Goal: Information Seeking & Learning: Learn about a topic

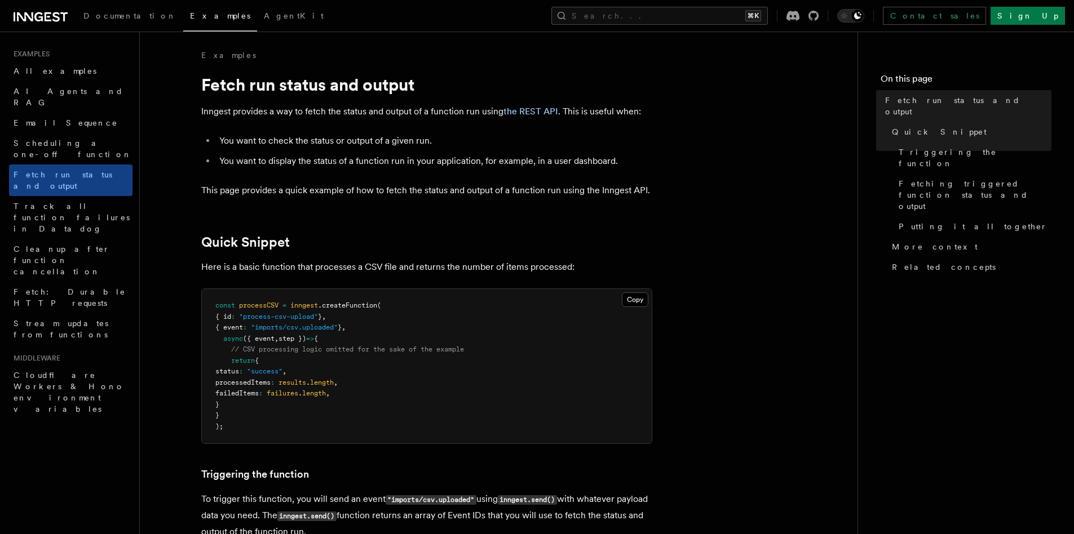
click at [346, 307] on span ".createFunction" at bounding box center [347, 306] width 59 height 8
click at [344, 310] on pre "const processCSV = inngest .createFunction ( { id : "process-csv-upload" } , { …" at bounding box center [427, 366] width 450 height 154
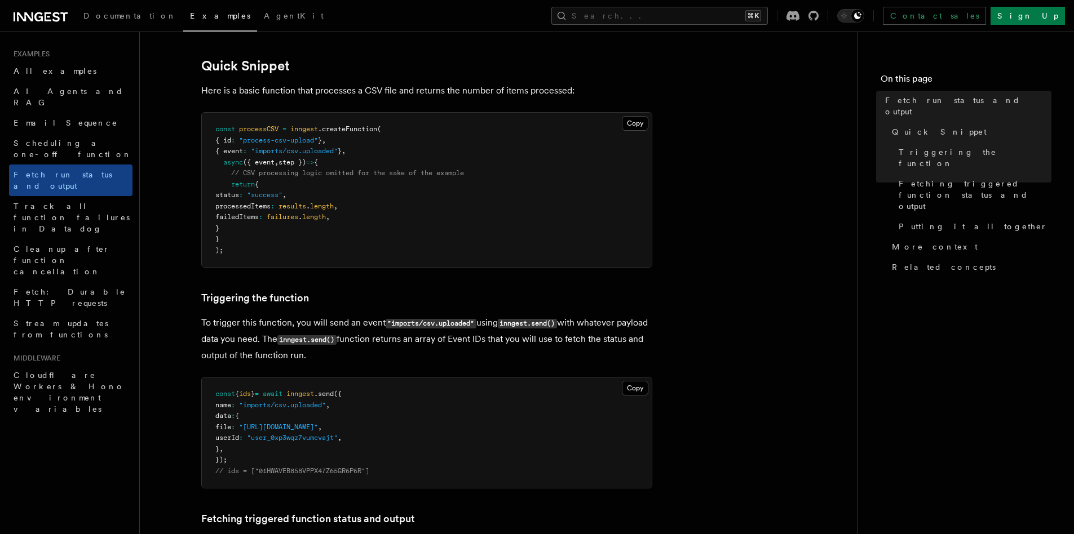
scroll to position [252, 0]
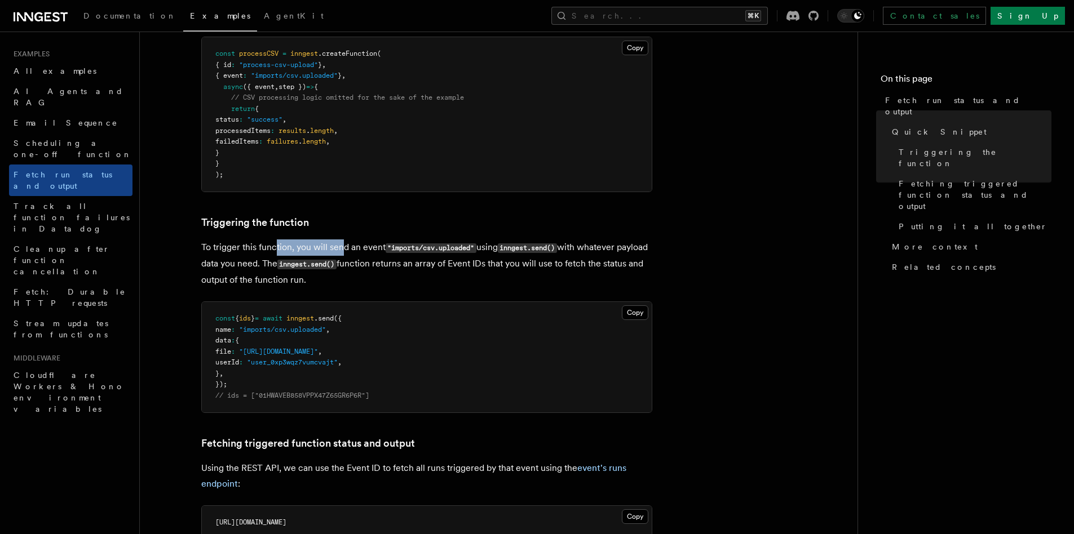
drag, startPoint x: 273, startPoint y: 244, endPoint x: 341, endPoint y: 241, distance: 67.7
click at [341, 241] on p "To trigger this function, you will send an event "imports/csv.uploaded" using i…" at bounding box center [426, 264] width 451 height 48
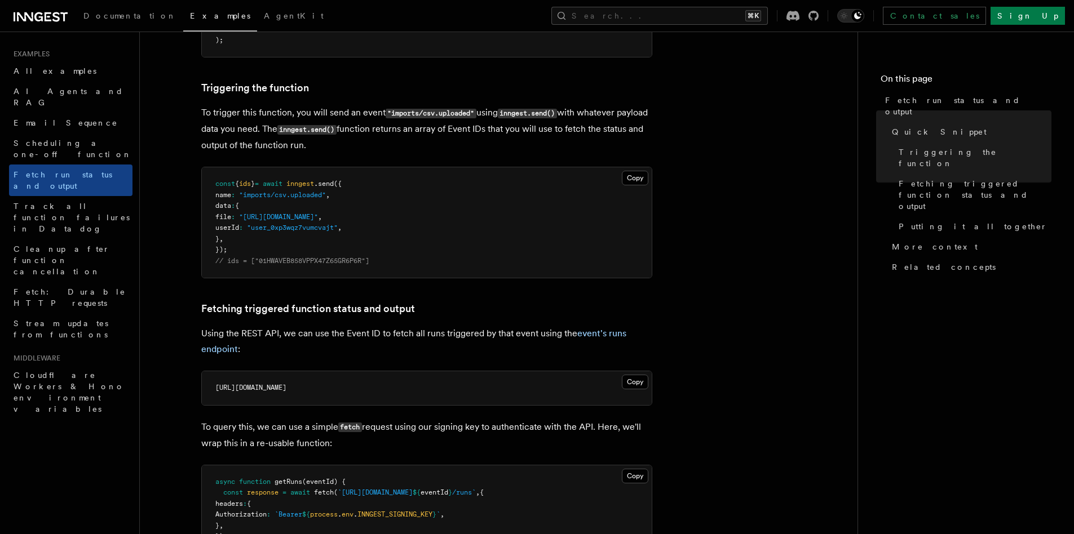
scroll to position [401, 0]
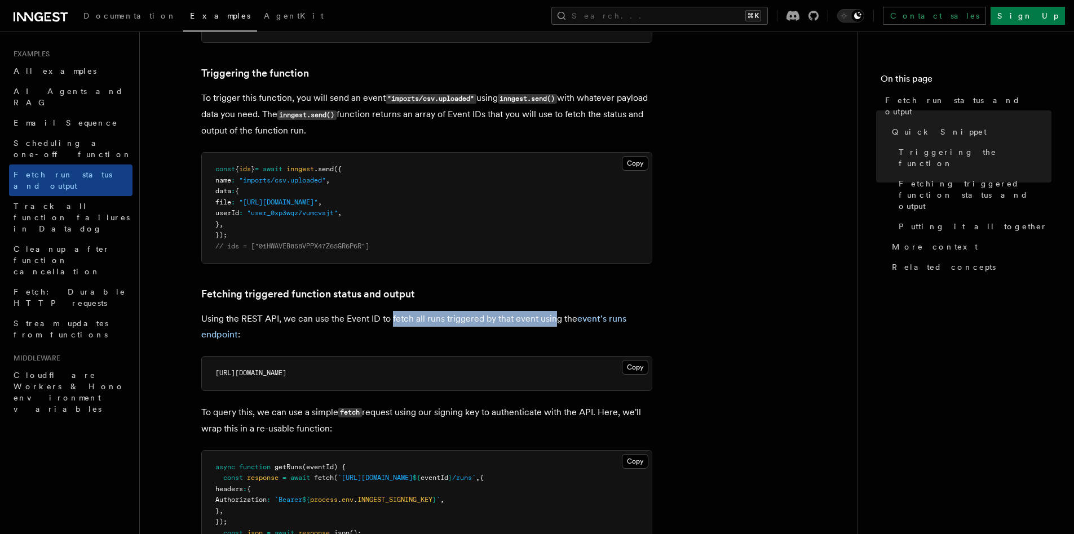
drag, startPoint x: 391, startPoint y: 324, endPoint x: 552, endPoint y: 322, distance: 161.2
click at [552, 322] on p "Using the REST API, we can use the Event ID to fetch all runs triggered by that…" at bounding box center [426, 327] width 451 height 32
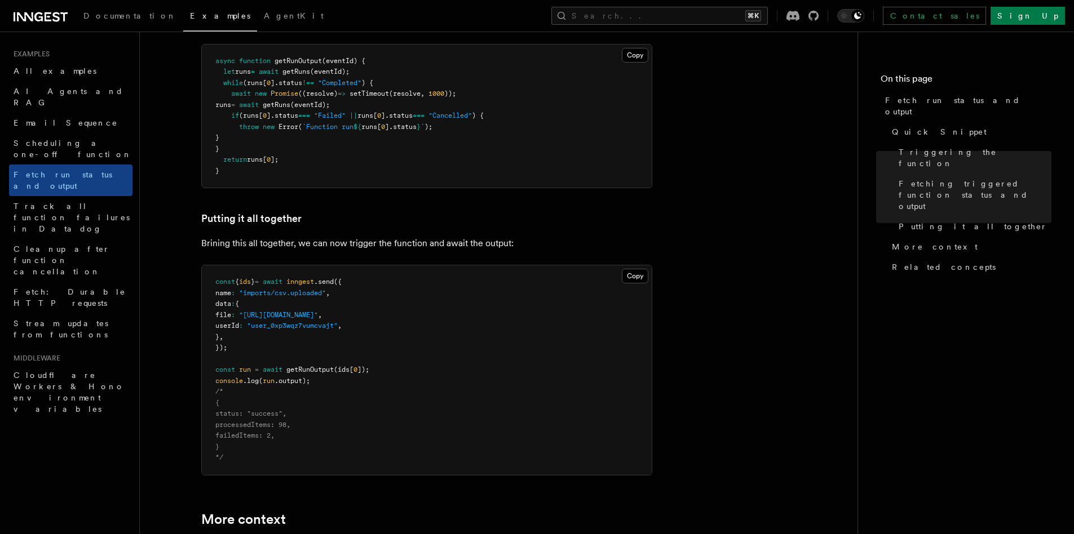
scroll to position [1239, 0]
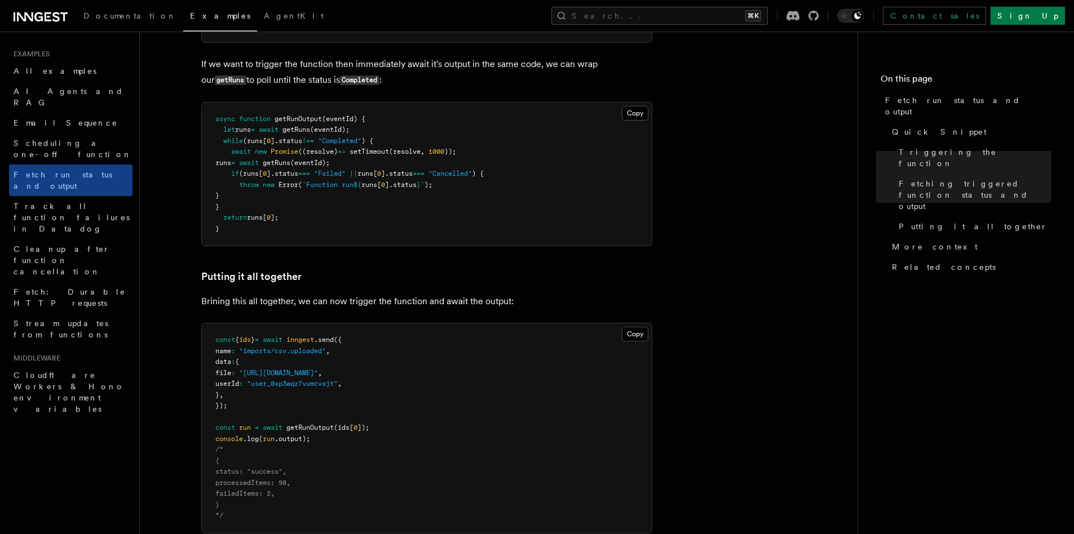
click at [321, 163] on span "(eventId);" at bounding box center [309, 163] width 39 height 8
click at [290, 166] on span "getRuns" at bounding box center [277, 163] width 28 height 8
click at [330, 166] on span "(eventId);" at bounding box center [309, 163] width 39 height 8
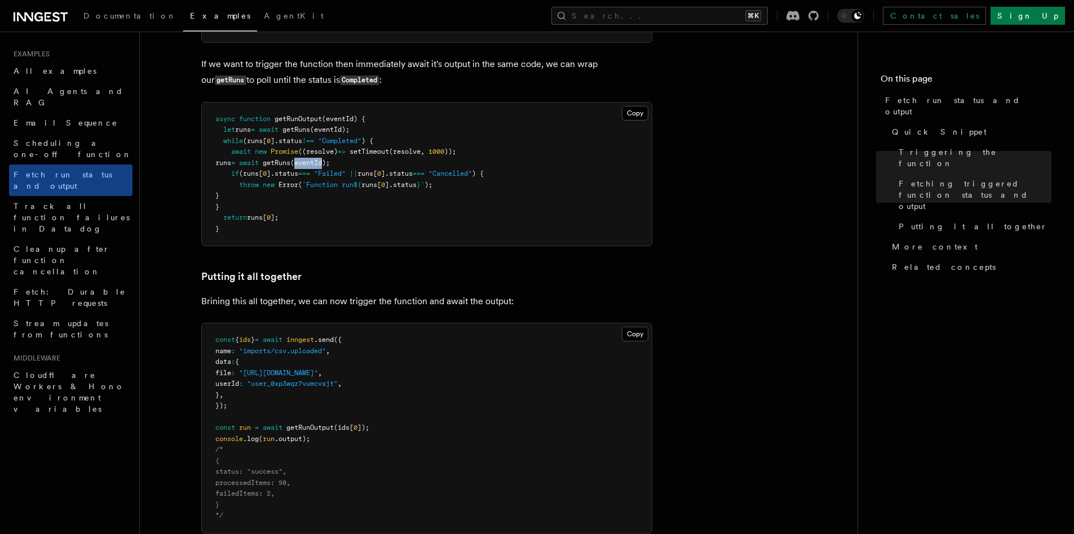
click at [330, 166] on span "(eventId);" at bounding box center [309, 163] width 39 height 8
click at [298, 174] on span "].status" at bounding box center [283, 174] width 32 height 8
click at [298, 178] on pre "async function getRunOutput (eventId) { let runs = await getRuns (eventId); whi…" at bounding box center [427, 175] width 450 height 144
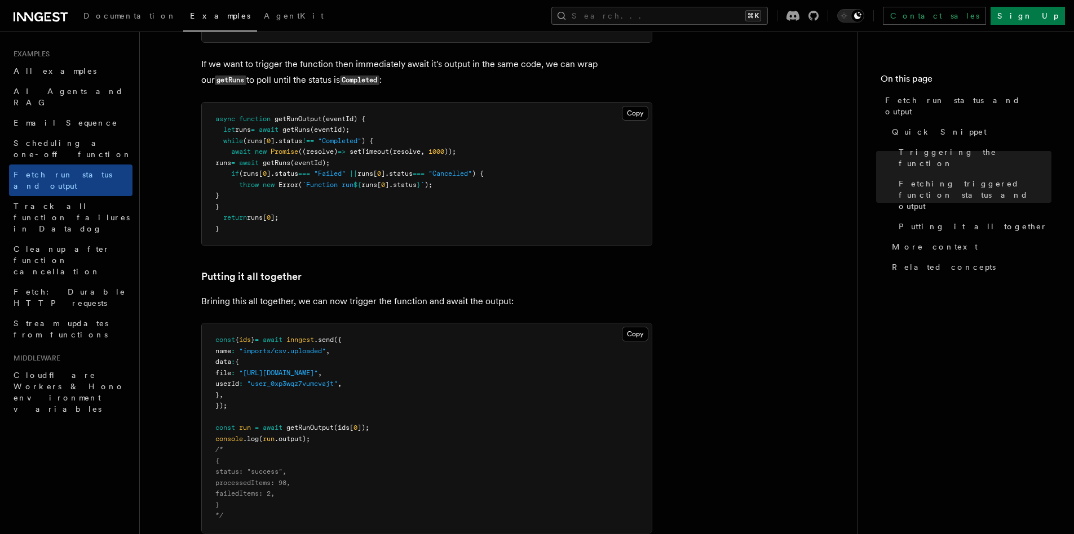
click at [297, 186] on span "Error" at bounding box center [288, 185] width 20 height 8
click at [296, 196] on pre "async function getRunOutput (eventId) { let runs = await getRuns (eventId); whi…" at bounding box center [427, 175] width 450 height 144
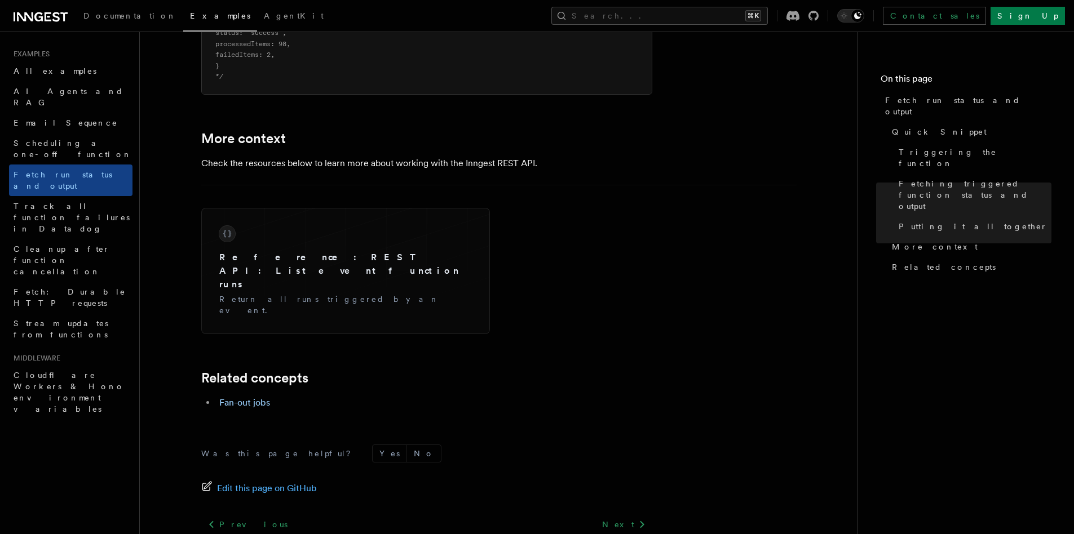
scroll to position [1738, 0]
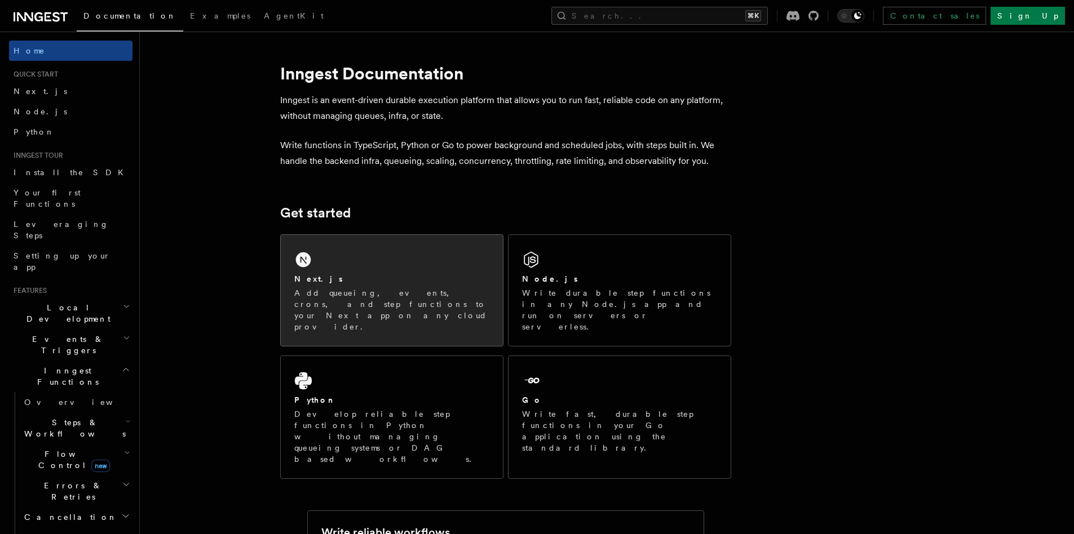
click at [361, 262] on div "Next.js Add queueing, events, crons, and step functions to your Next app on any…" at bounding box center [392, 290] width 222 height 111
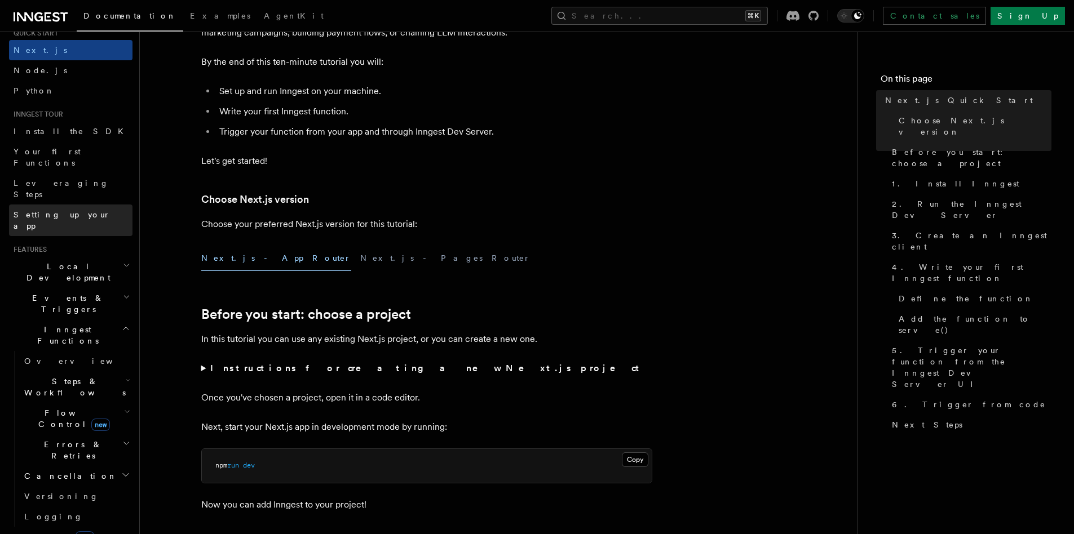
scroll to position [180, 0]
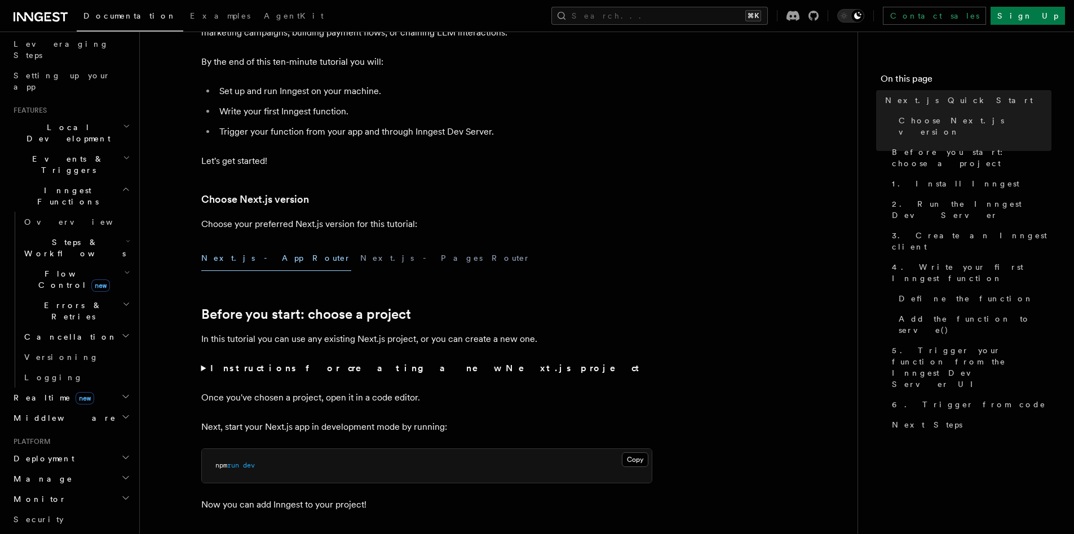
click at [124, 268] on icon "button" at bounding box center [127, 272] width 6 height 9
click at [114, 295] on h2 "Errors & Retries" at bounding box center [76, 311] width 113 height 32
click at [121, 331] on icon "button" at bounding box center [125, 335] width 9 height 9
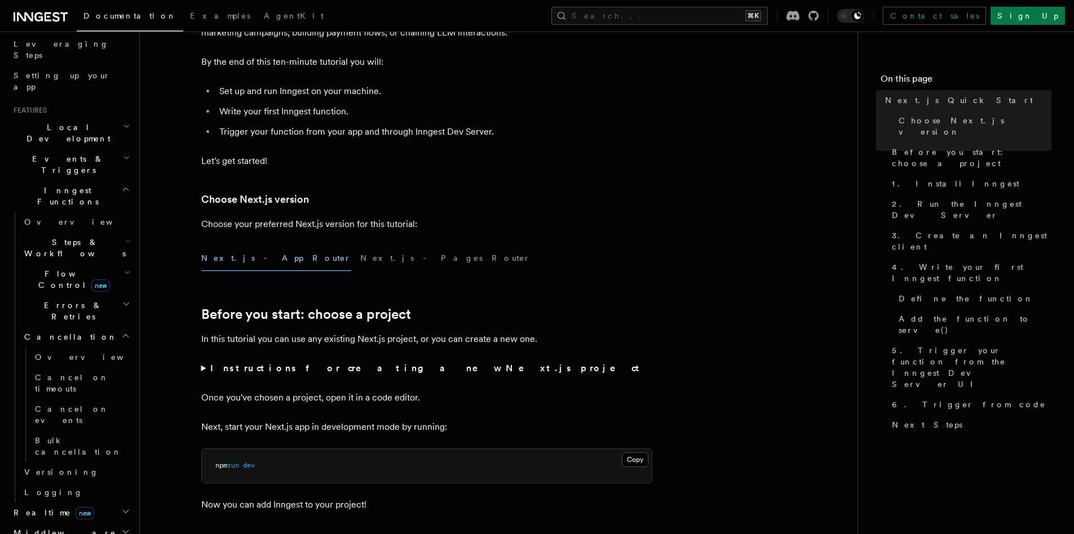
click at [121, 331] on icon "button" at bounding box center [125, 335] width 9 height 9
click at [121, 392] on icon "button" at bounding box center [125, 396] width 9 height 9
click at [94, 408] on link "Overview" at bounding box center [76, 418] width 113 height 20
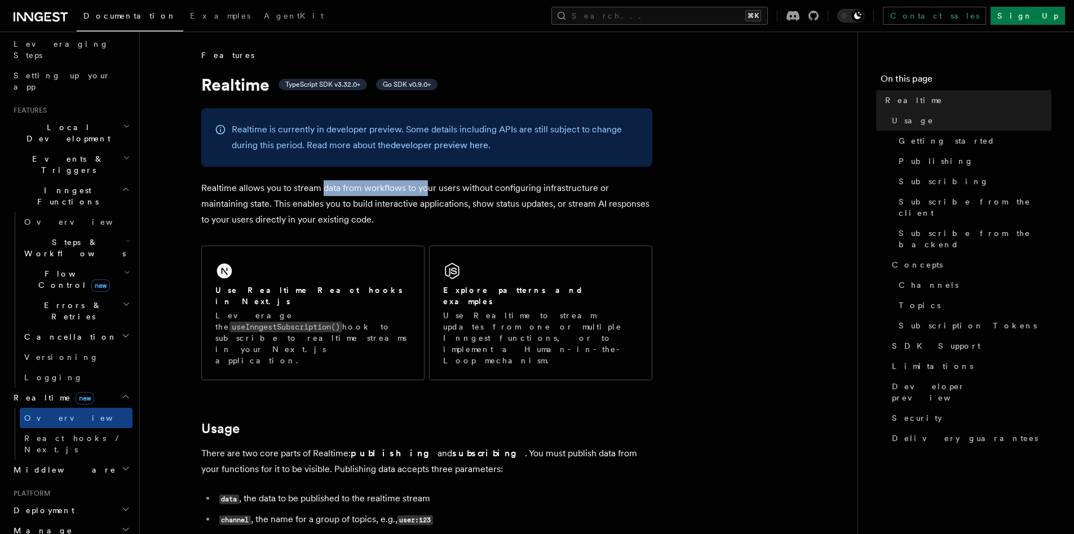
drag, startPoint x: 322, startPoint y: 189, endPoint x: 426, endPoint y: 185, distance: 104.3
click at [426, 185] on p "Realtime allows you to stream data from workflows to your users without configu…" at bounding box center [426, 203] width 451 height 47
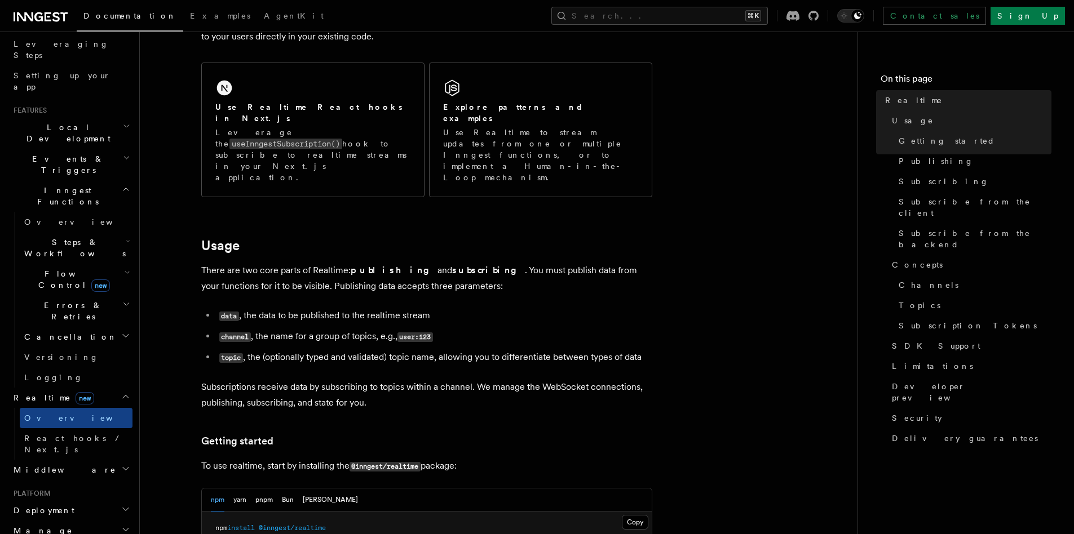
scroll to position [220, 0]
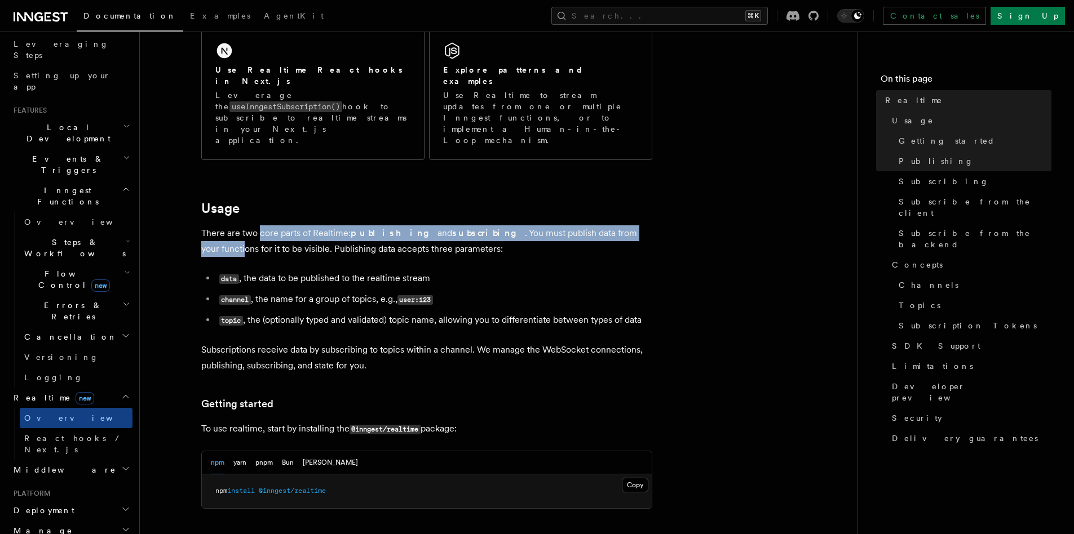
drag, startPoint x: 260, startPoint y: 199, endPoint x: 620, endPoint y: 193, distance: 360.2
click at [620, 225] on p "There are two core parts of Realtime: publishing and subscribing . You must pub…" at bounding box center [426, 241] width 451 height 32
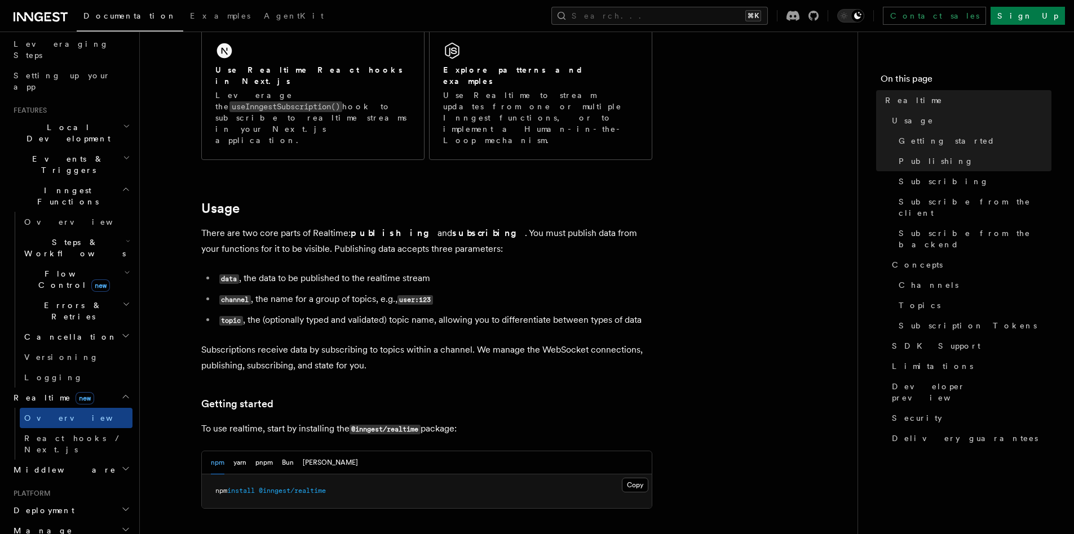
click at [307, 225] on p "There are two core parts of Realtime: publishing and subscribing . You must pub…" at bounding box center [426, 241] width 451 height 32
drag, startPoint x: 295, startPoint y: 219, endPoint x: 362, endPoint y: 216, distance: 66.6
click at [362, 225] on p "There are two core parts of Realtime: publishing and subscribing . You must pub…" at bounding box center [426, 241] width 451 height 32
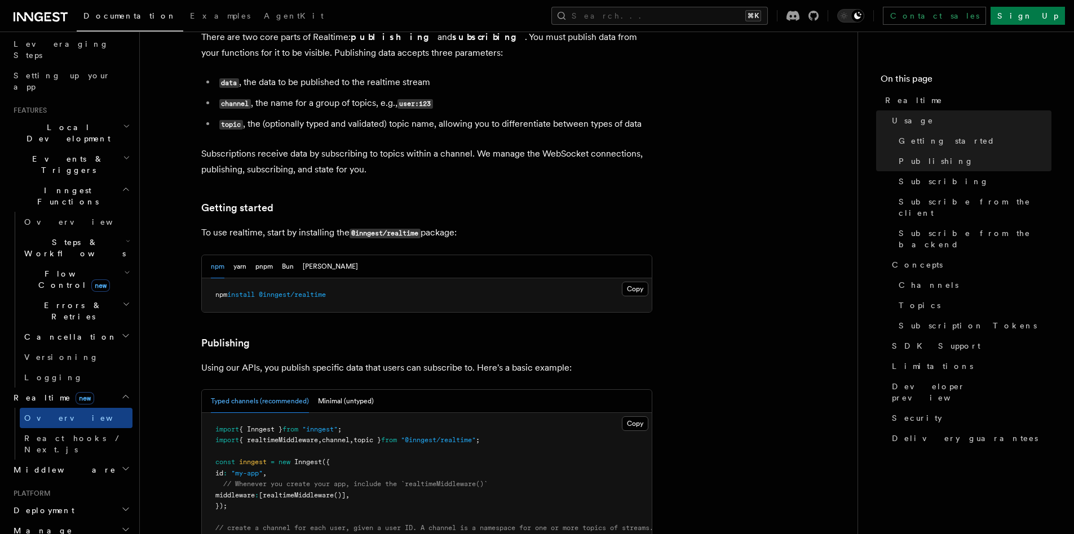
scroll to position [605, 0]
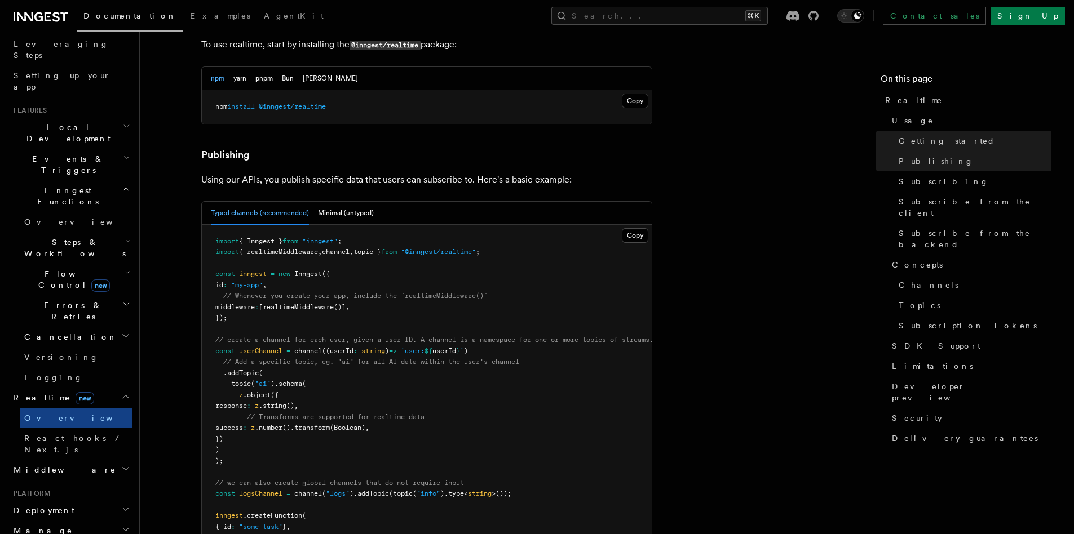
click at [278, 202] on button "Typed channels (recommended)" at bounding box center [260, 213] width 98 height 23
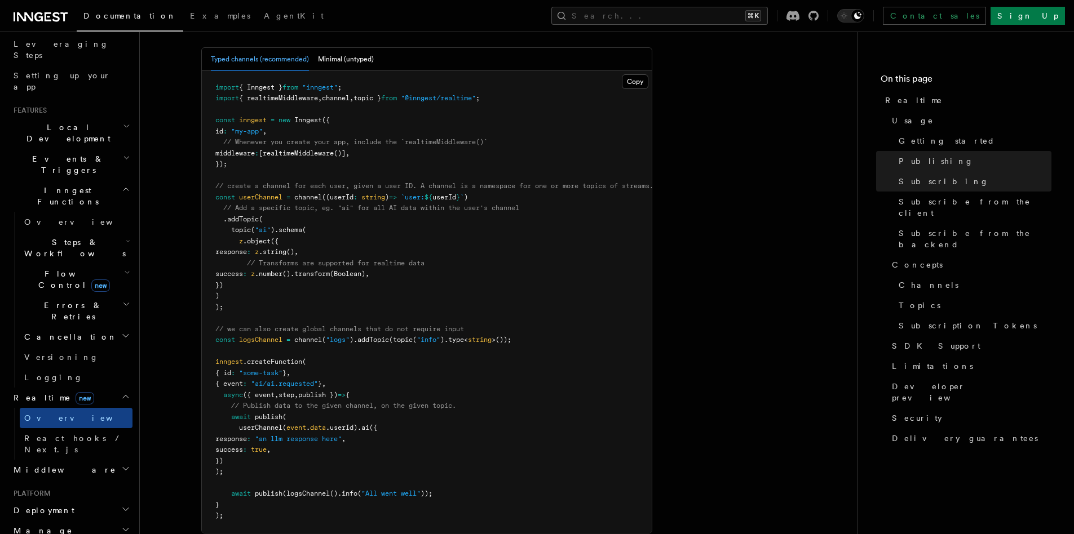
scroll to position [751, 0]
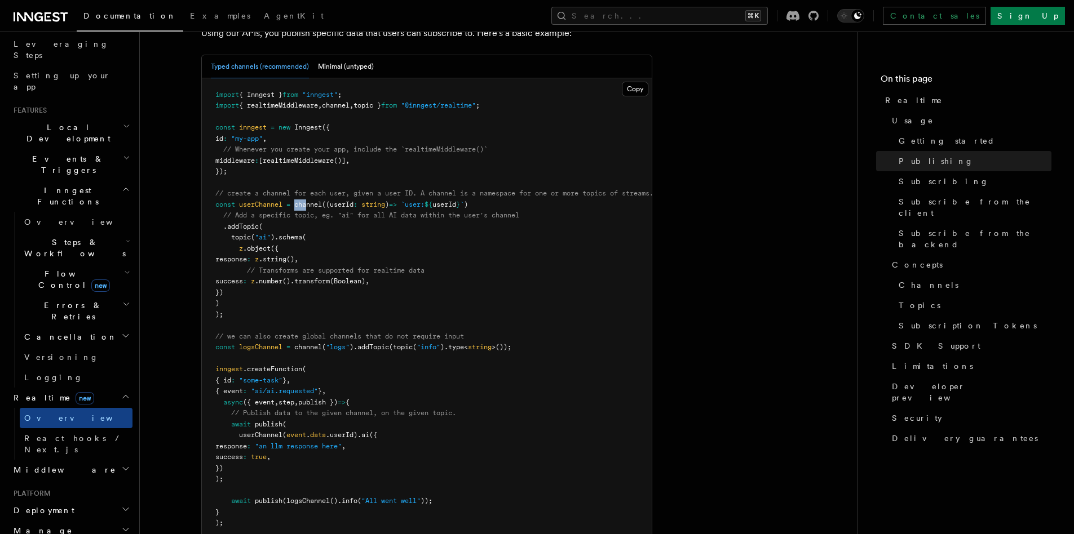
drag, startPoint x: 296, startPoint y: 171, endPoint x: 308, endPoint y: 174, distance: 11.8
click at [308, 201] on span "channel" at bounding box center [308, 205] width 28 height 8
click at [277, 211] on span "// Add a specific topic, eg. "ai" for all AI data within the user's channel" at bounding box center [371, 215] width 296 height 8
drag, startPoint x: 390, startPoint y: 173, endPoint x: 449, endPoint y: 167, distance: 59.5
click at [449, 201] on span "const userChannel = channel ((userId : string ) => `user: ${ userId } ` )" at bounding box center [341, 205] width 253 height 8
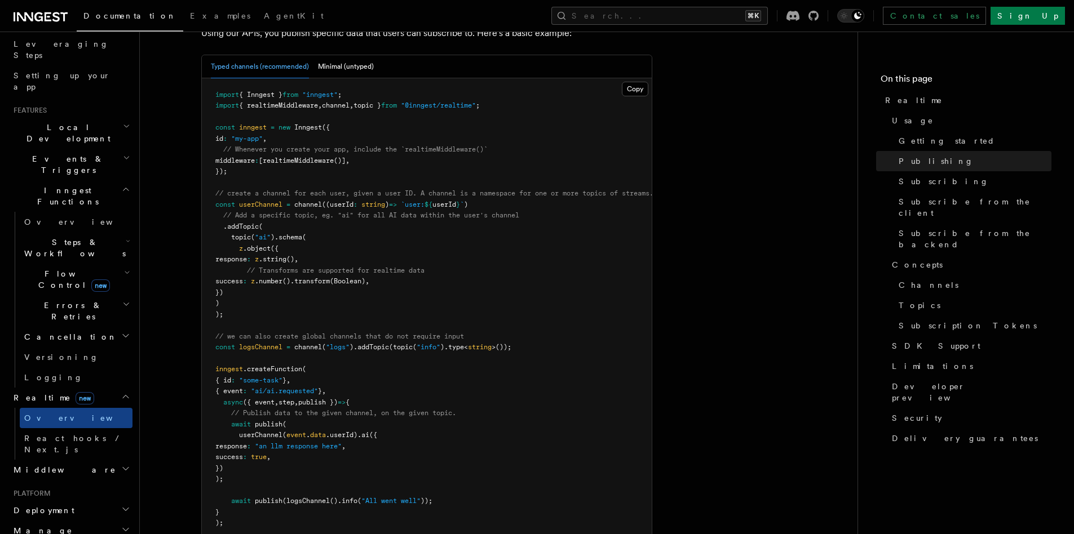
click at [460, 189] on span "// create a channel for each user, given a user ID. A channel is a namespace fo…" at bounding box center [434, 193] width 438 height 8
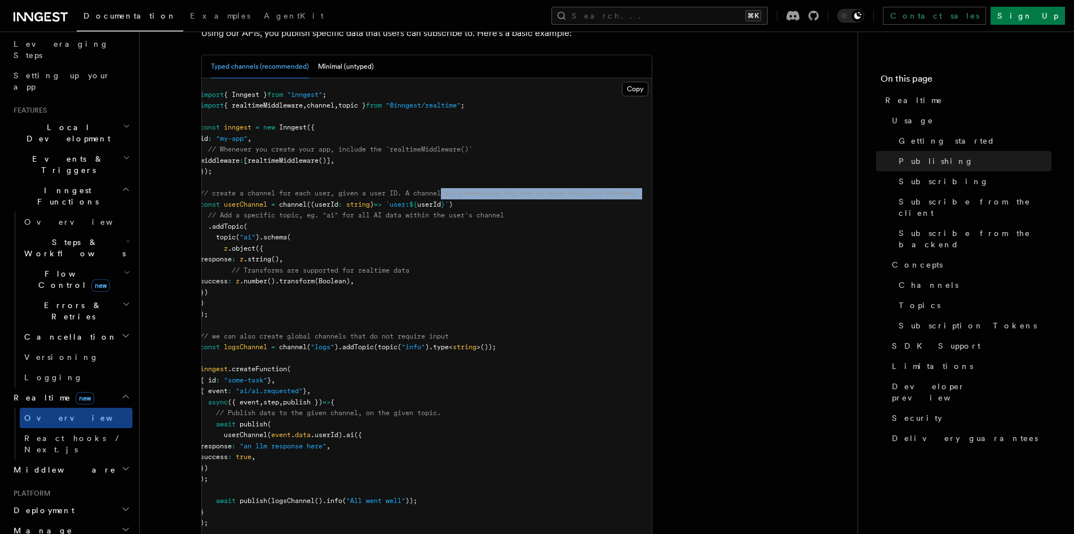
drag, startPoint x: 466, startPoint y: 161, endPoint x: 658, endPoint y: 161, distance: 192.2
click at [585, 165] on pre "import { Inngest } from "inngest" ; import { realtimeMiddleware , channel , top…" at bounding box center [427, 309] width 450 height 462
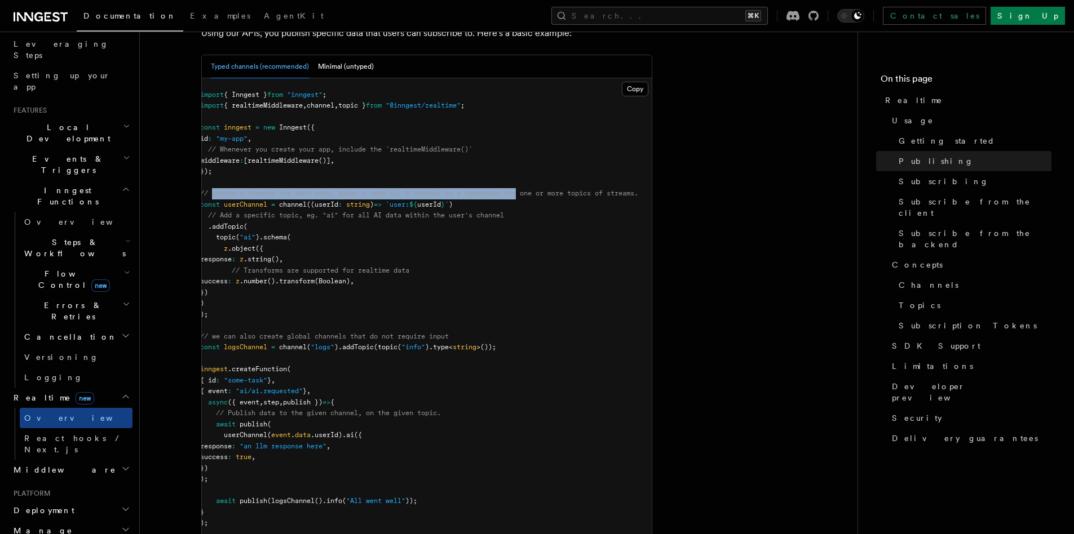
scroll to position [0, 0]
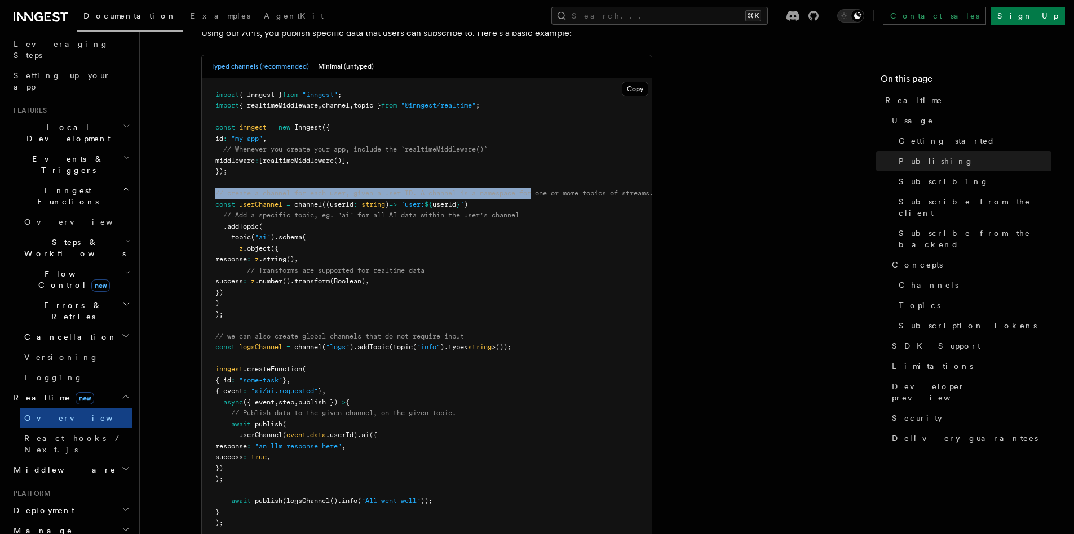
drag, startPoint x: 510, startPoint y: 158, endPoint x: 175, endPoint y: 162, distance: 334.8
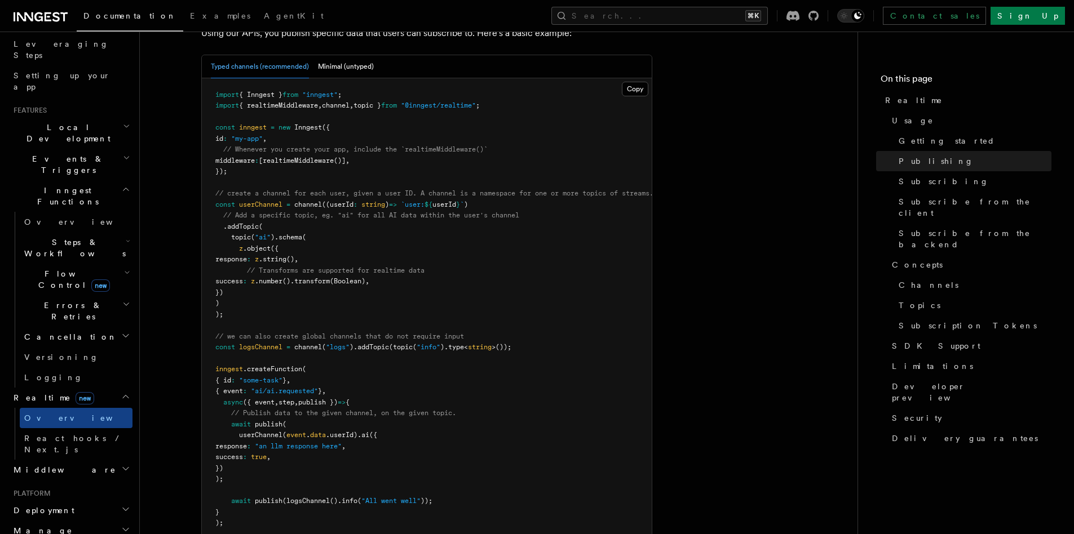
click at [260, 201] on span "userChannel" at bounding box center [260, 205] width 43 height 8
drag, startPoint x: 269, startPoint y: 237, endPoint x: 388, endPoint y: 236, distance: 118.9
click at [388, 267] on span "// Transforms are supported for realtime data" at bounding box center [336, 271] width 178 height 8
drag, startPoint x: 322, startPoint y: 237, endPoint x: 406, endPoint y: 237, distance: 84.0
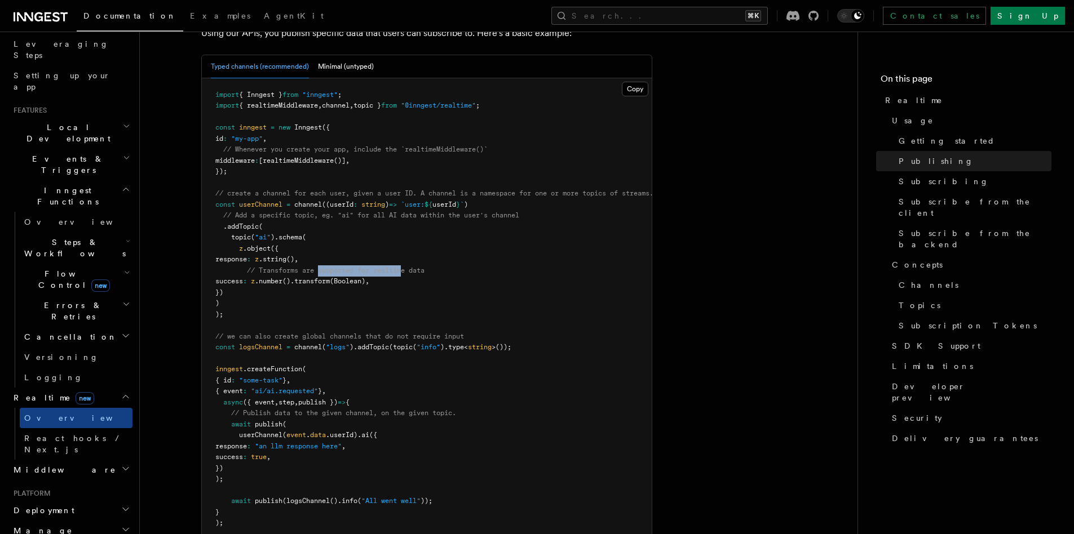
click at [406, 267] on span "// Transforms are supported for realtime data" at bounding box center [336, 271] width 178 height 8
drag, startPoint x: 259, startPoint y: 303, endPoint x: 378, endPoint y: 302, distance: 118.9
click at [378, 333] on span "// we can also create global channels that do not require input" at bounding box center [339, 337] width 249 height 8
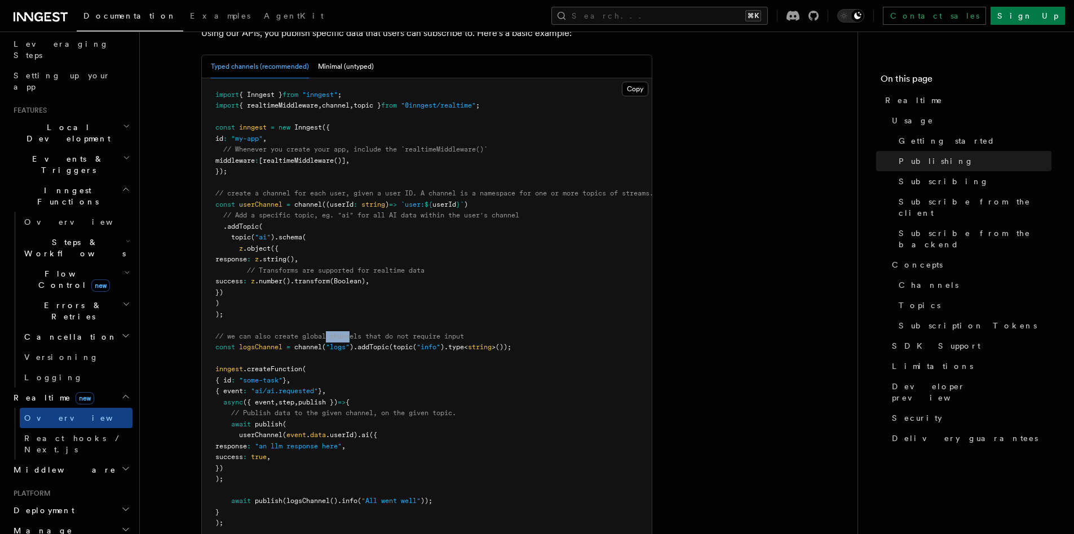
drag, startPoint x: 330, startPoint y: 304, endPoint x: 354, endPoint y: 303, distance: 24.2
click at [354, 333] on span "// we can also create global channels that do not require input" at bounding box center [339, 337] width 249 height 8
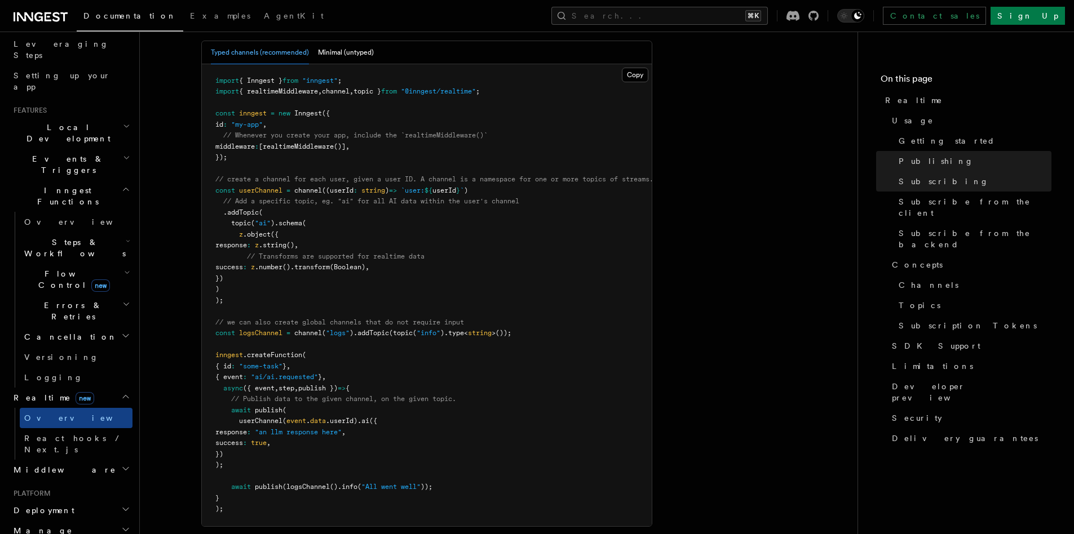
scroll to position [773, 0]
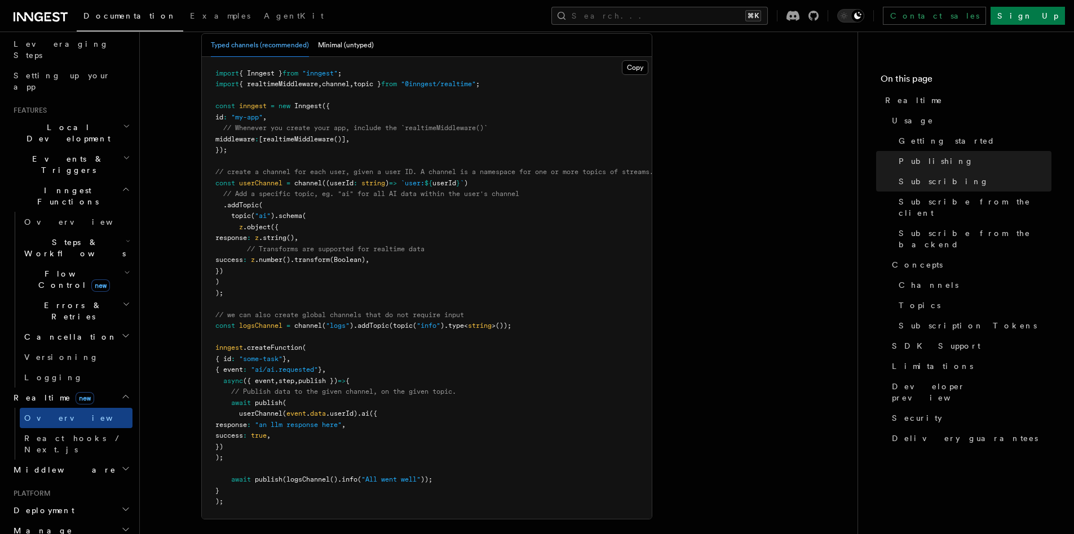
click at [280, 344] on span ".createFunction" at bounding box center [272, 348] width 59 height 8
click at [289, 362] on pre "import { Inngest } from "inngest" ; import { realtimeMiddleware , channel , top…" at bounding box center [427, 288] width 450 height 462
click at [321, 388] on span "// Publish data to the given channel, on the given topic." at bounding box center [343, 392] width 225 height 8
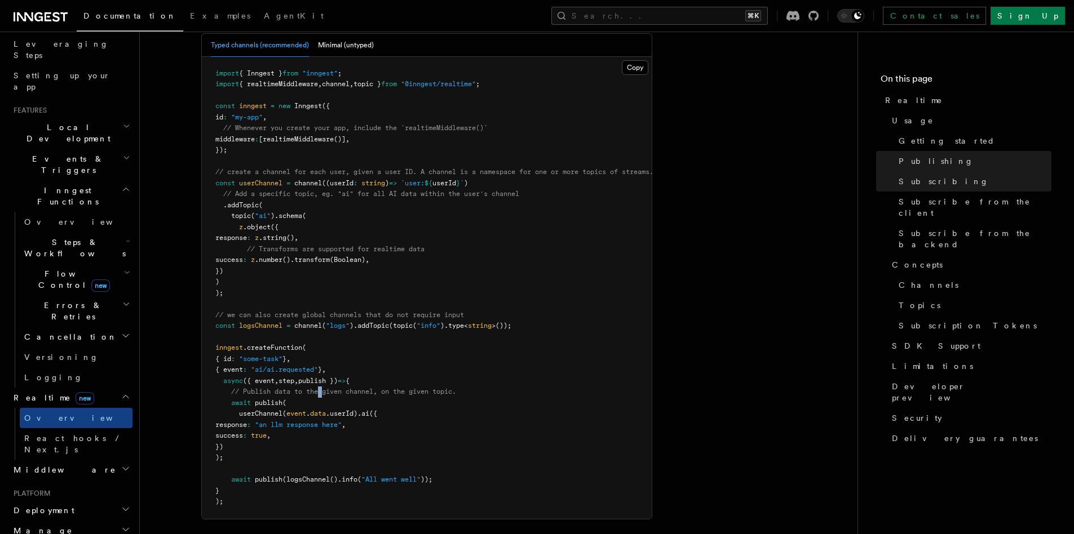
click at [321, 388] on span "// Publish data to the given channel, on the given topic." at bounding box center [343, 392] width 225 height 8
click at [334, 388] on span "// Publish data to the given channel, on the given topic." at bounding box center [343, 392] width 225 height 8
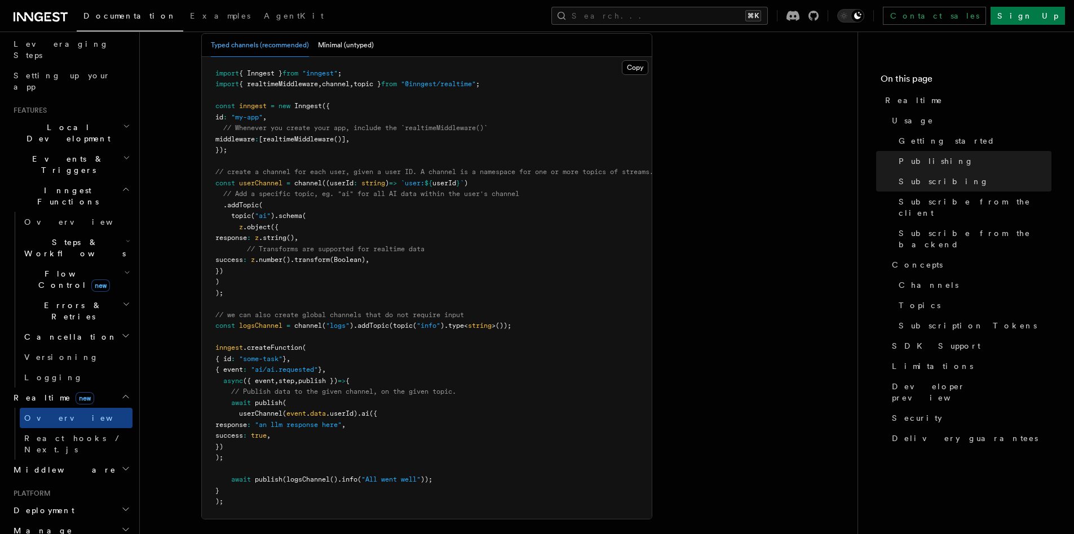
click at [289, 388] on span "// Publish data to the given channel, on the given topic." at bounding box center [343, 392] width 225 height 8
click at [310, 410] on span "." at bounding box center [308, 414] width 4 height 8
click at [338, 410] on span ".userId)" at bounding box center [342, 414] width 32 height 8
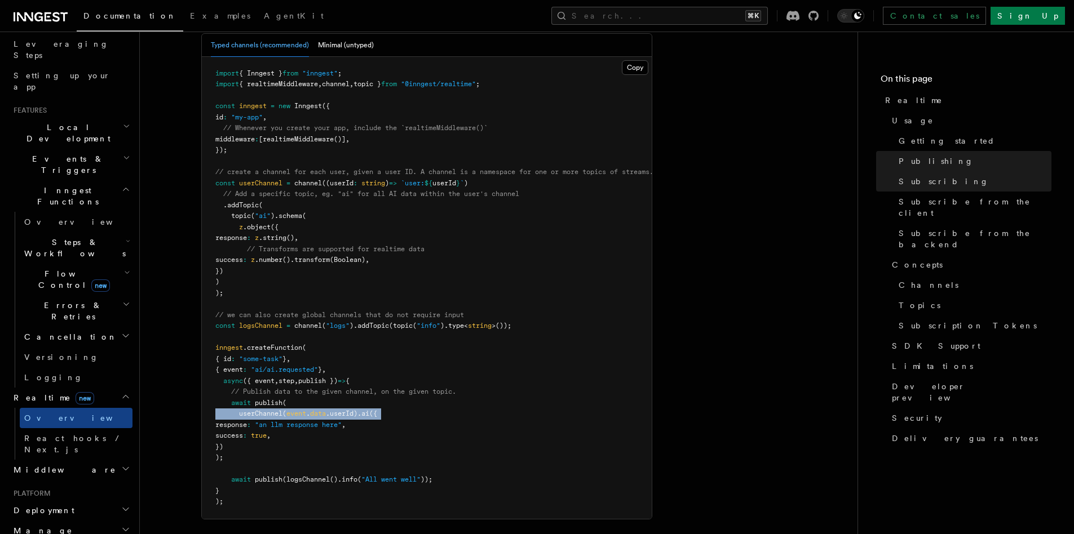
click at [338, 410] on span ".userId)" at bounding box center [342, 414] width 32 height 8
click at [353, 410] on span ".userId)" at bounding box center [342, 414] width 32 height 8
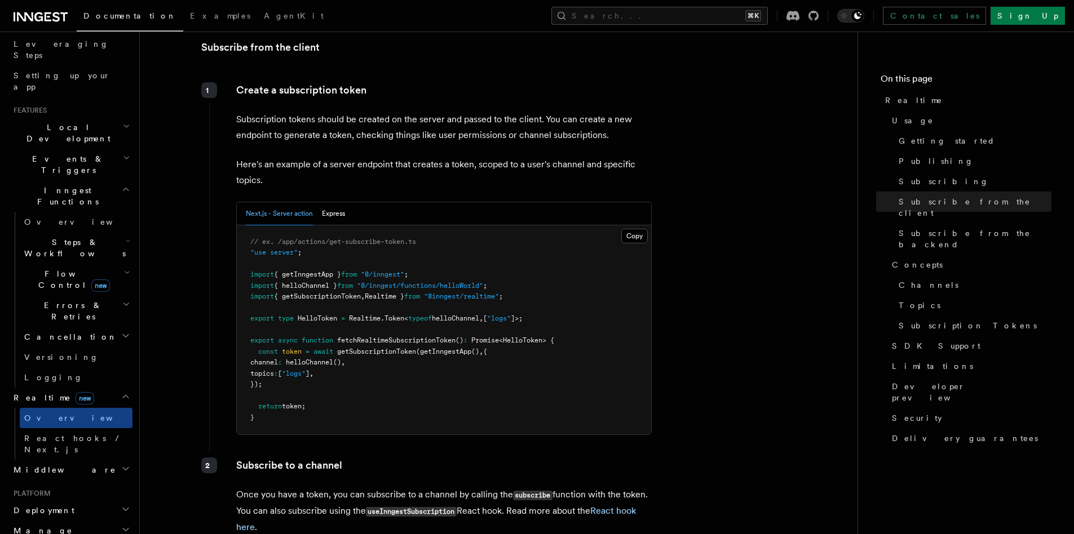
scroll to position [1245, 0]
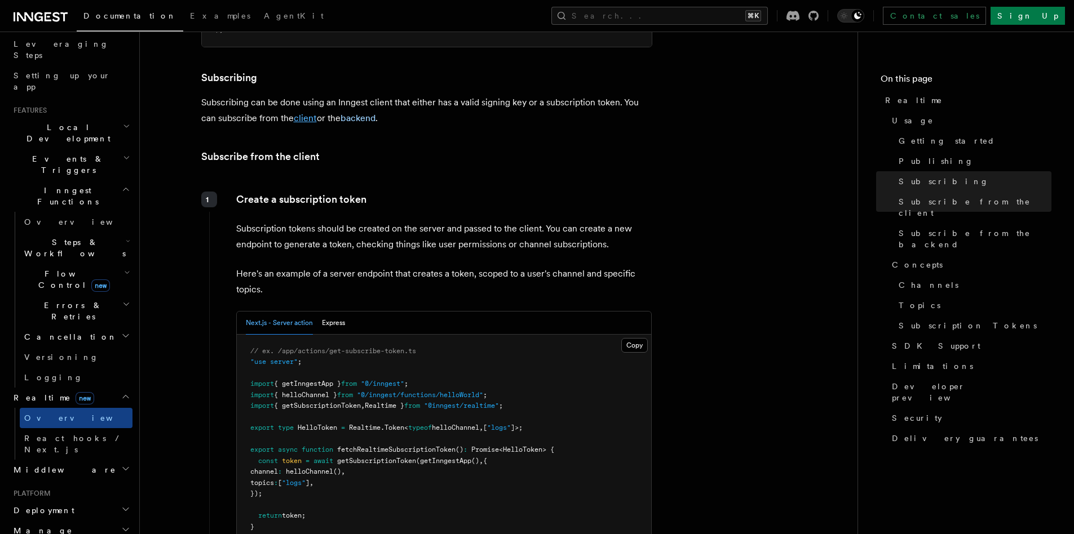
click at [307, 113] on link "client" at bounding box center [305, 118] width 23 height 11
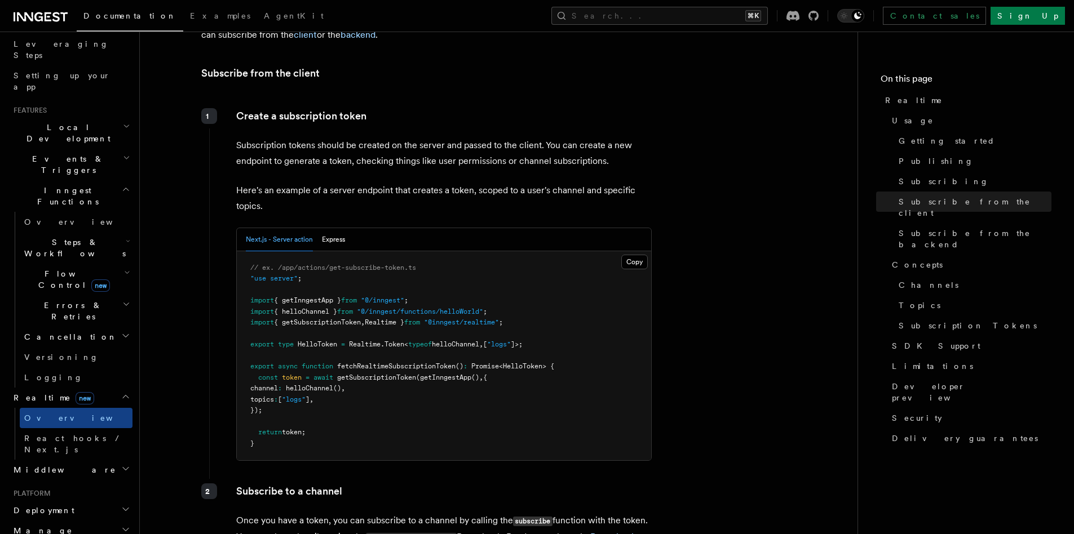
scroll to position [1336, 0]
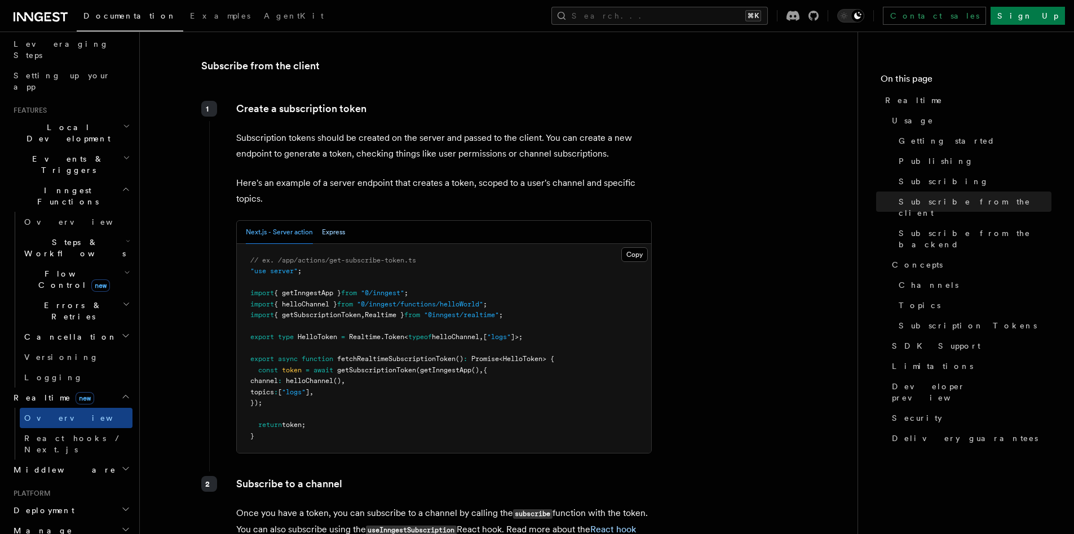
click at [331, 221] on button "Express" at bounding box center [333, 232] width 23 height 23
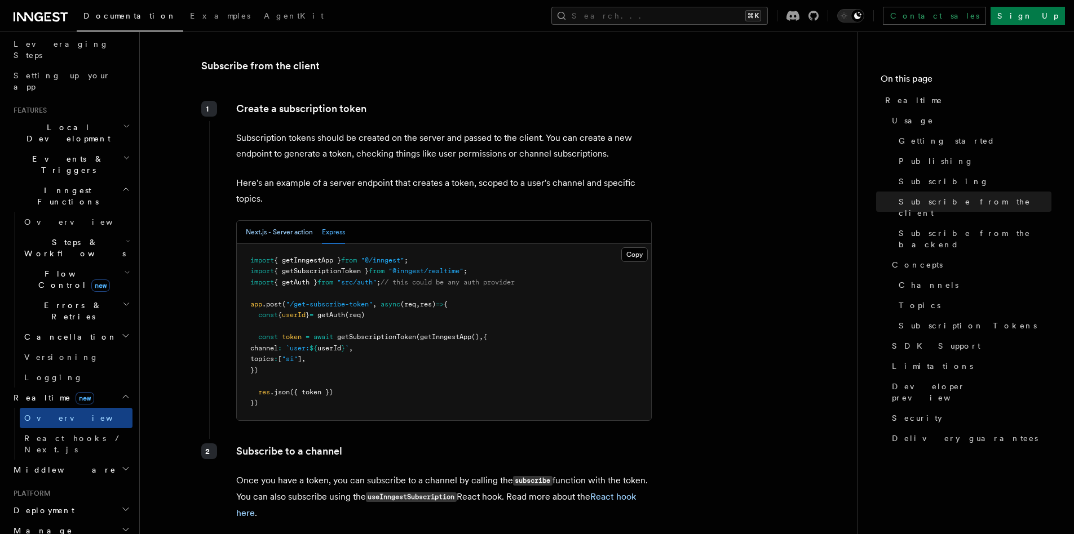
click at [285, 221] on button "Next.js - Server action" at bounding box center [279, 232] width 67 height 23
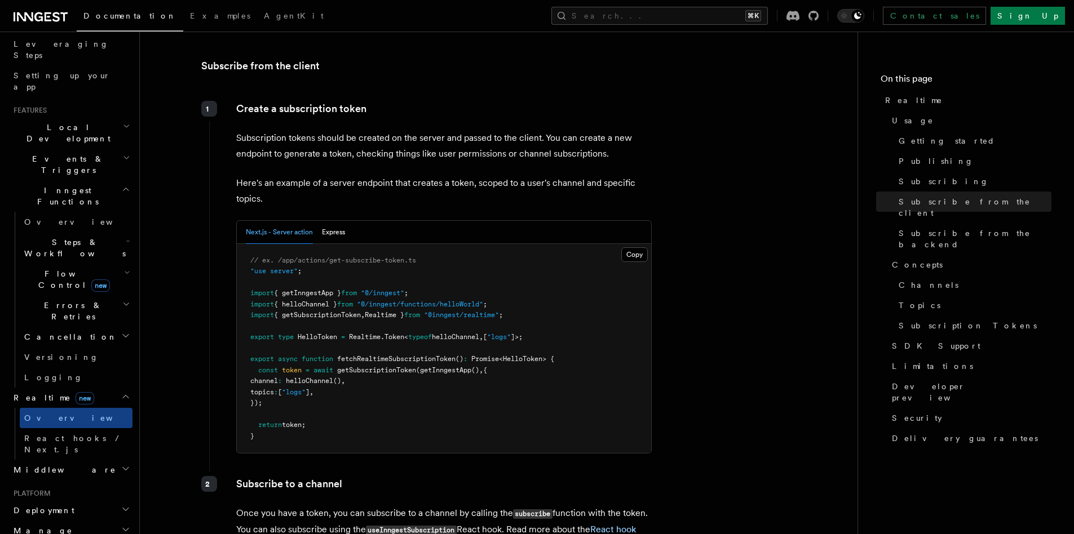
click at [369, 355] on span "fetchRealtimeSubscriptionToken" at bounding box center [396, 359] width 118 height 8
click at [401, 355] on span "fetchRealtimeSubscriptionToken" at bounding box center [396, 359] width 118 height 8
click at [402, 355] on span "fetchRealtimeSubscriptionToken" at bounding box center [396, 359] width 118 height 8
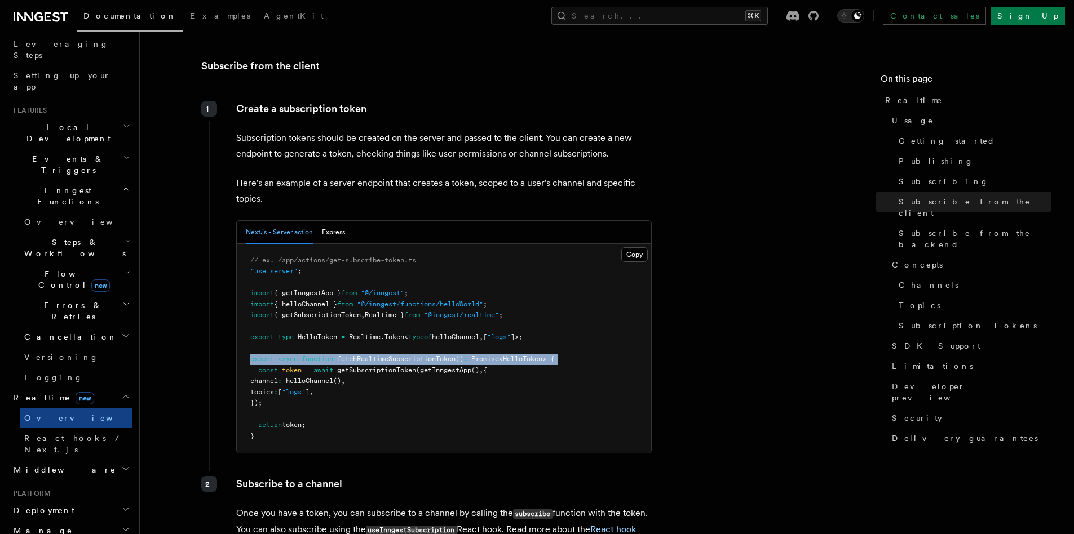
click at [402, 355] on span "fetchRealtimeSubscriptionToken" at bounding box center [396, 359] width 118 height 8
click at [385, 357] on pre "// ex. /app/actions/get-subscribe-token.ts "use server" ; import { getInngestAp…" at bounding box center [444, 349] width 414 height 210
